Goal: Information Seeking & Learning: Learn about a topic

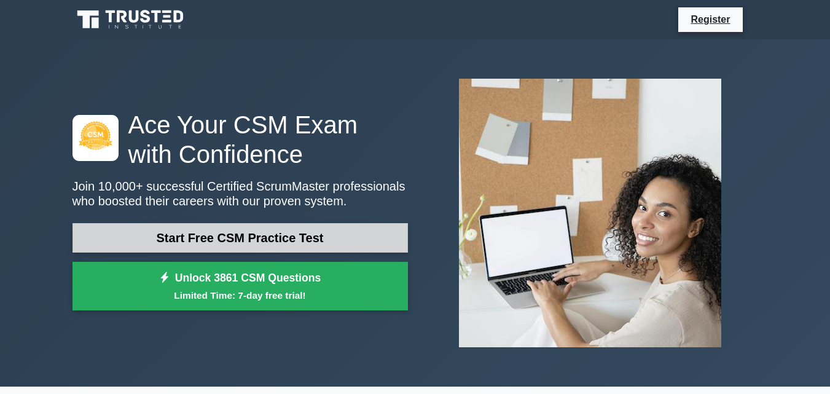
click at [259, 229] on link "Start Free CSM Practice Test" at bounding box center [239, 237] width 335 height 29
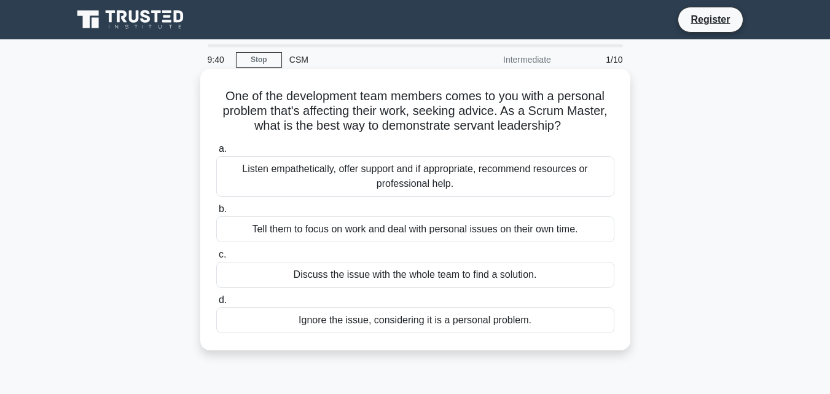
click at [501, 150] on label "a. Listen empathetically, offer support and if appropriate, recommend resources…" at bounding box center [415, 168] width 398 height 55
click at [216, 150] on input "a. Listen empathetically, offer support and if appropriate, recommend resources…" at bounding box center [216, 149] width 0 height 8
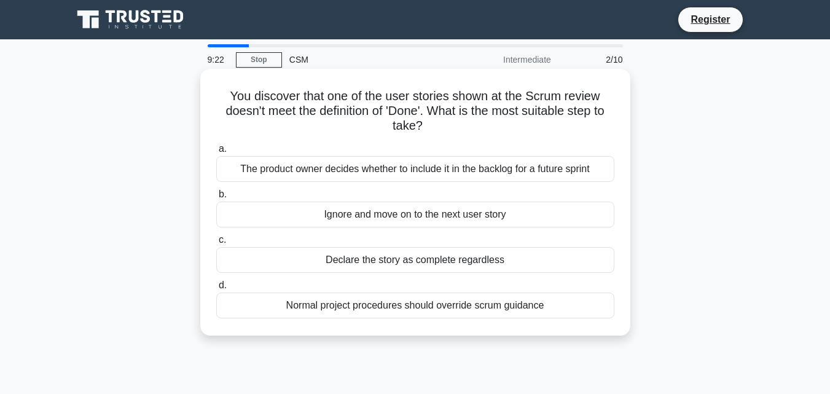
click at [499, 168] on div "The product owner decides whether to include it in the backlog for a future spr…" at bounding box center [415, 169] width 398 height 26
click at [216, 153] on input "a. The product owner decides whether to include it in the backlog for a future …" at bounding box center [216, 149] width 0 height 8
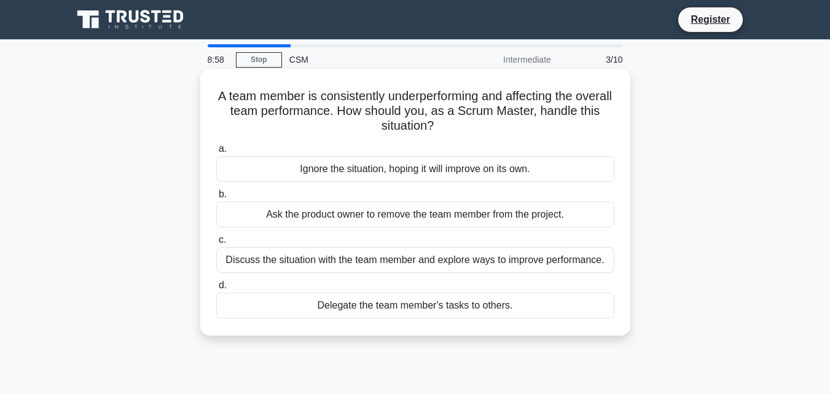
click at [548, 267] on div "Discuss the situation with the team member and explore ways to improve performa…" at bounding box center [415, 260] width 398 height 26
click at [216, 244] on input "c. Discuss the situation with the team member and explore ways to improve perfo…" at bounding box center [216, 240] width 0 height 8
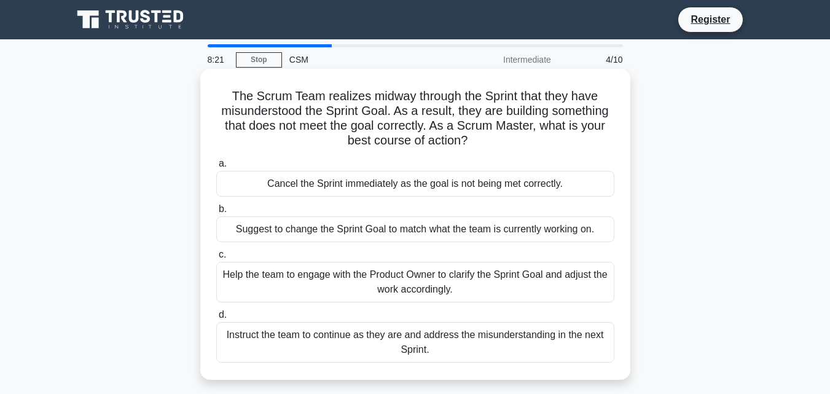
click at [550, 265] on div "Help the team to engage with the Product Owner to clarify the Sprint Goal and a…" at bounding box center [415, 282] width 398 height 41
click at [216, 259] on input "c. Help the team to engage with the Product Owner to clarify the Sprint Goal an…" at bounding box center [216, 255] width 0 height 8
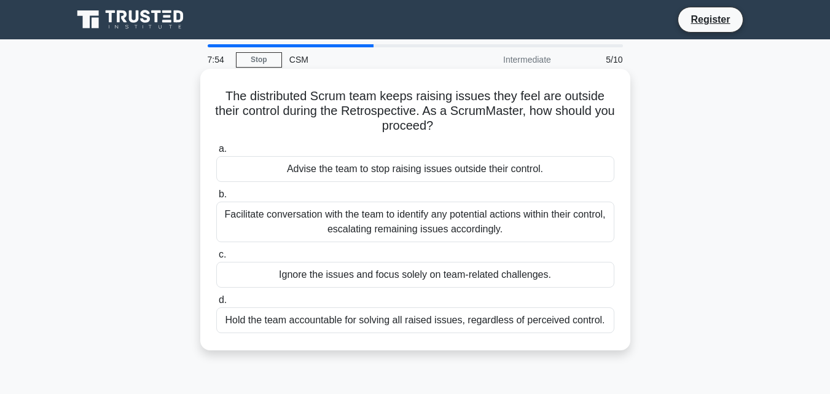
click at [501, 209] on div "Facilitate conversation with the team to identify any potential actions within …" at bounding box center [415, 221] width 398 height 41
click at [216, 198] on input "b. Facilitate conversation with the team to identify any potential actions with…" at bounding box center [216, 194] width 0 height 8
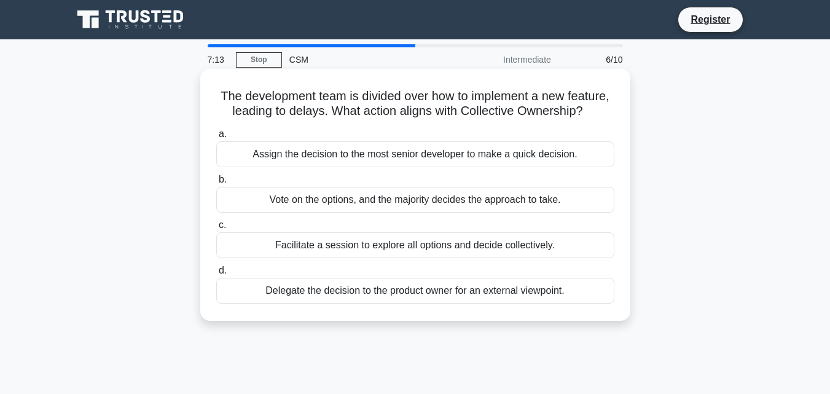
click at [483, 257] on div "Facilitate a session to explore all options and decide collectively." at bounding box center [415, 245] width 398 height 26
click at [216, 229] on input "c. Facilitate a session to explore all options and decide collectively." at bounding box center [216, 225] width 0 height 8
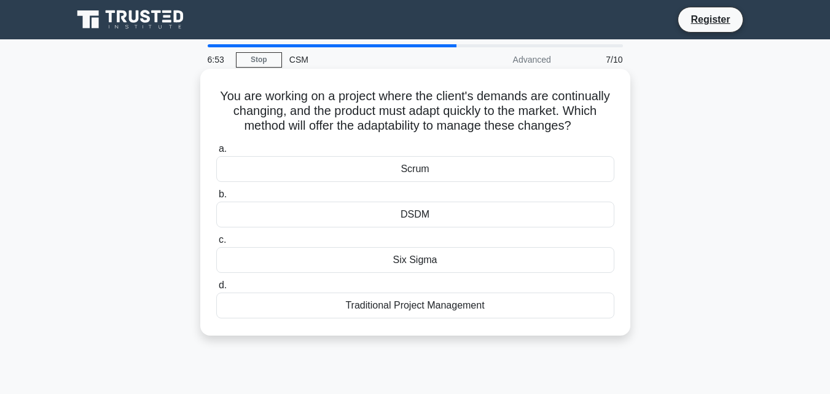
click at [465, 182] on div "Scrum" at bounding box center [415, 169] width 398 height 26
click at [216, 153] on input "a. Scrum" at bounding box center [216, 149] width 0 height 8
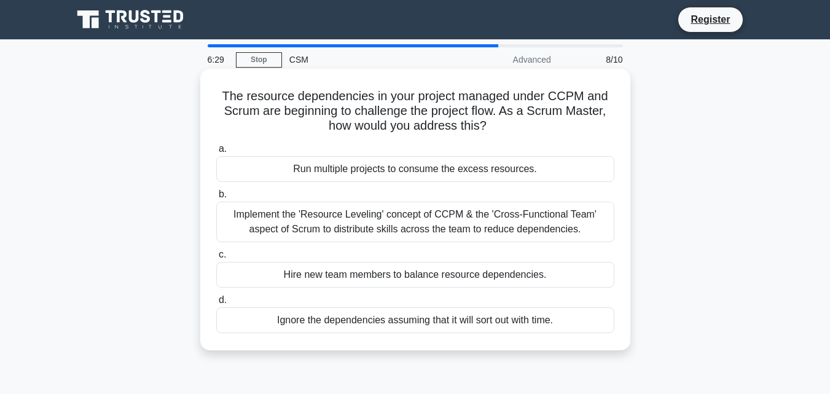
click at [463, 218] on div "Implement the 'Resource Leveling' concept of CCPM & the 'Cross-Functional Team'…" at bounding box center [415, 221] width 398 height 41
click at [216, 198] on input "b. Implement the 'Resource Leveling' concept of CCPM & the 'Cross-Functional Te…" at bounding box center [216, 194] width 0 height 8
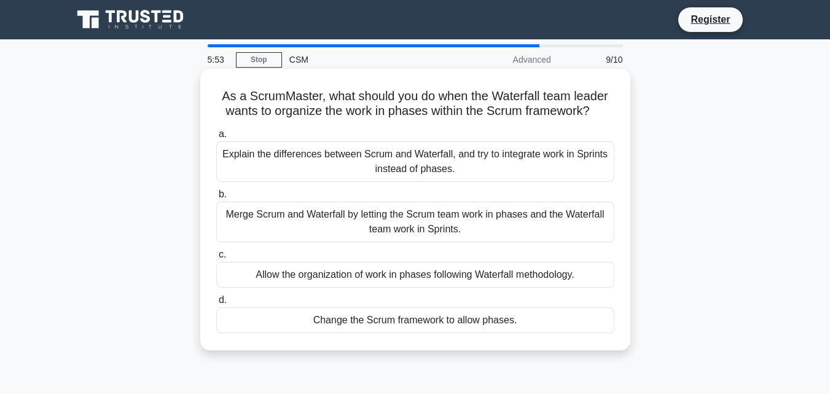
click at [485, 174] on div "Explain the differences between Scrum and Waterfall, and try to integrate work …" at bounding box center [415, 161] width 398 height 41
click at [216, 138] on input "a. Explain the differences between Scrum and Waterfall, and try to integrate wo…" at bounding box center [216, 134] width 0 height 8
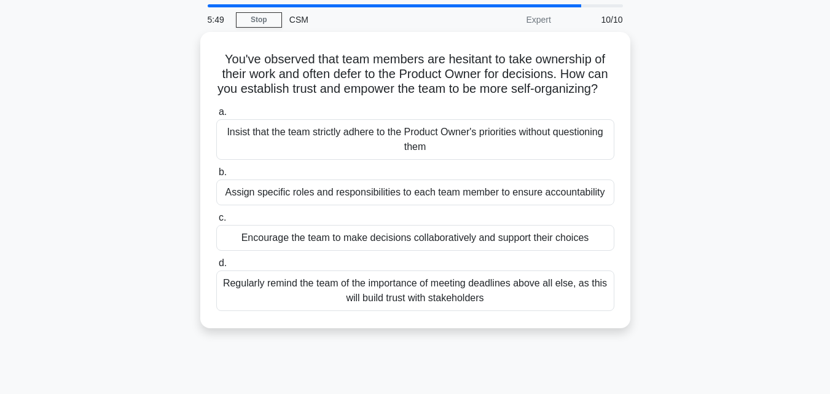
scroll to position [61, 0]
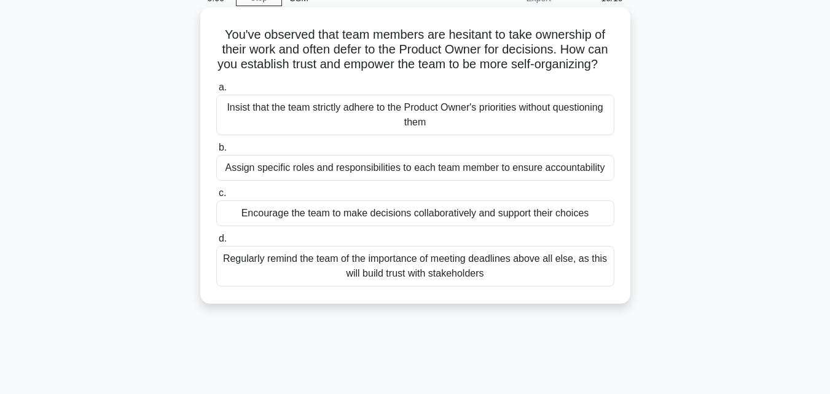
click at [484, 181] on div "Assign specific roles and responsibilities to each team member to ensure accoun…" at bounding box center [415, 168] width 398 height 26
click at [216, 152] on input "b. Assign specific roles and responsibilities to each team member to ensure acc…" at bounding box center [216, 148] width 0 height 8
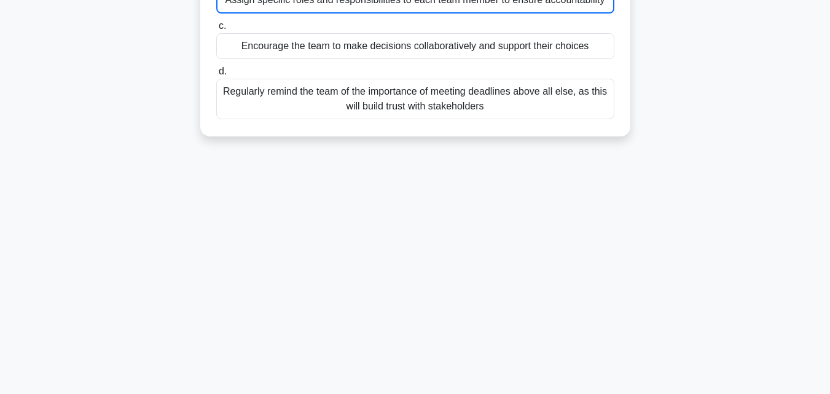
scroll to position [246, 0]
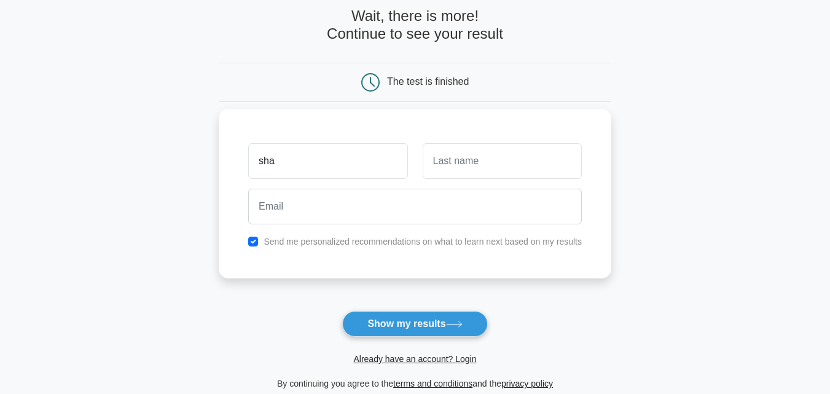
type input "sha"
click at [482, 174] on input "text" at bounding box center [502, 161] width 159 height 36
type input "v"
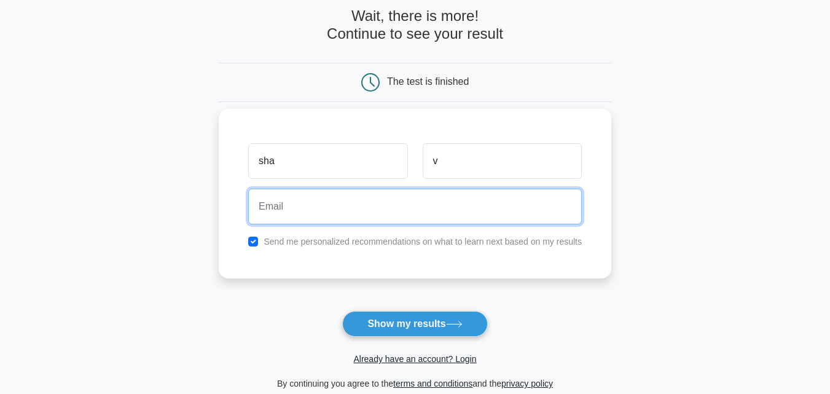
click at [372, 210] on input "email" at bounding box center [415, 207] width 334 height 36
type input "sharvariupasani5@gmail.com"
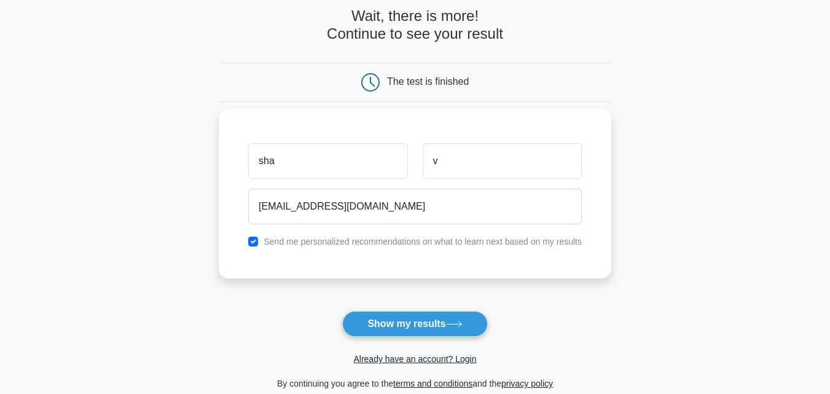
click at [417, 246] on label "Send me personalized recommendations on what to learn next based on my results" at bounding box center [422, 241] width 318 height 10
click at [248, 241] on div "Send me personalized recommendations on what to learn next based on my results" at bounding box center [415, 241] width 348 height 15
click at [251, 240] on input "checkbox" at bounding box center [253, 241] width 10 height 10
checkbox input "false"
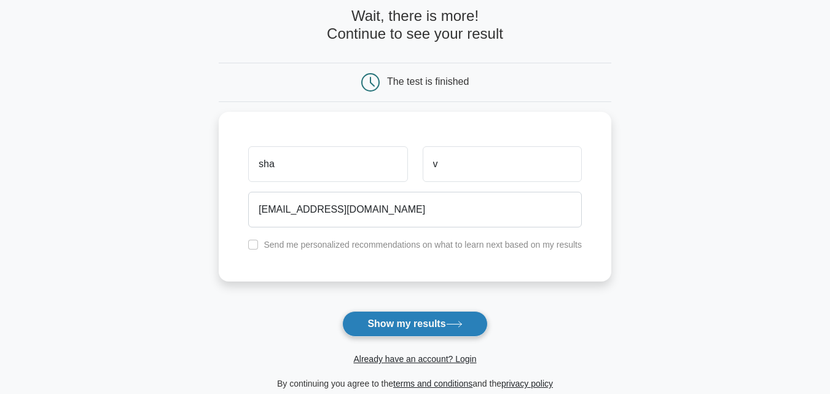
click at [389, 316] on button "Show my results" at bounding box center [414, 324] width 145 height 26
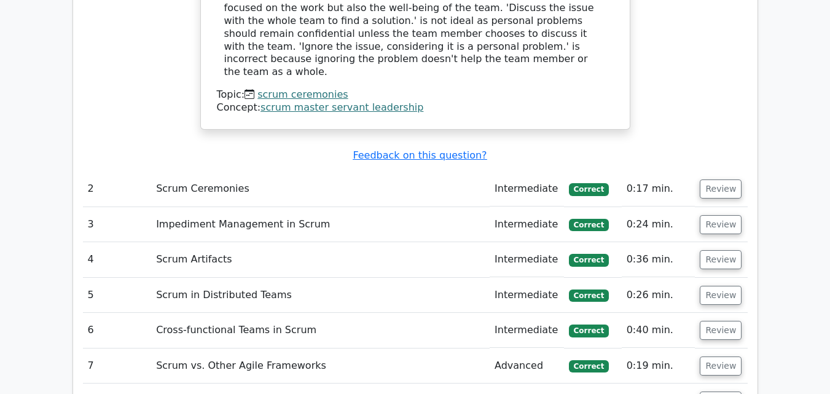
scroll to position [1658, 0]
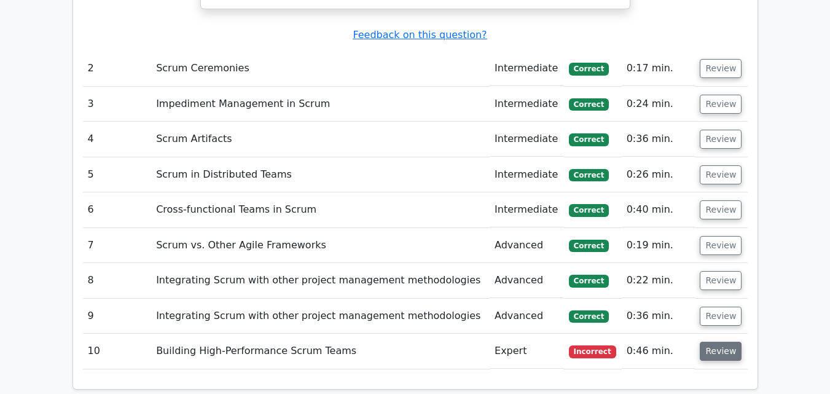
click at [712, 341] on button "Review" at bounding box center [721, 350] width 42 height 19
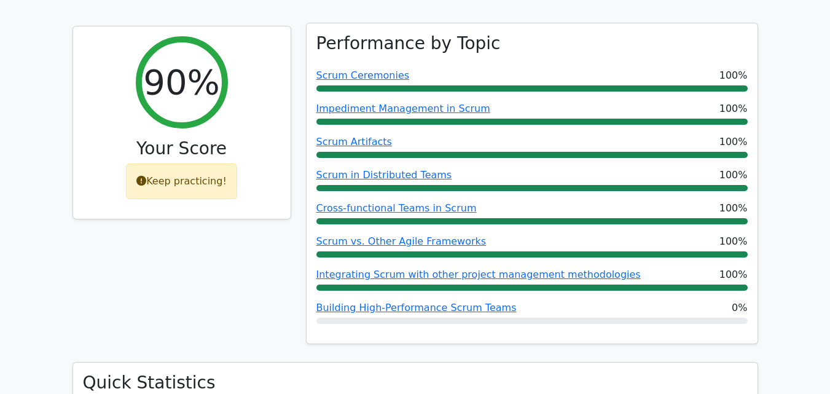
scroll to position [307, 0]
